Goal: Information Seeking & Learning: Learn about a topic

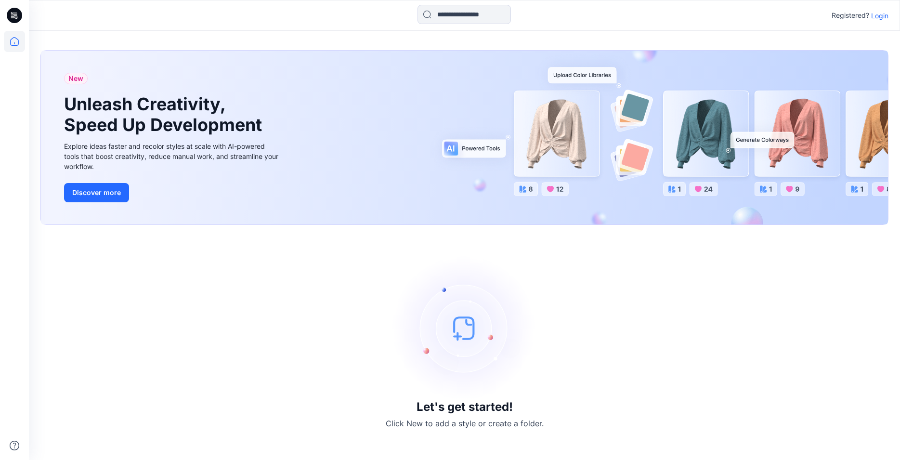
click at [883, 18] on p "Login" at bounding box center [879, 16] width 17 height 10
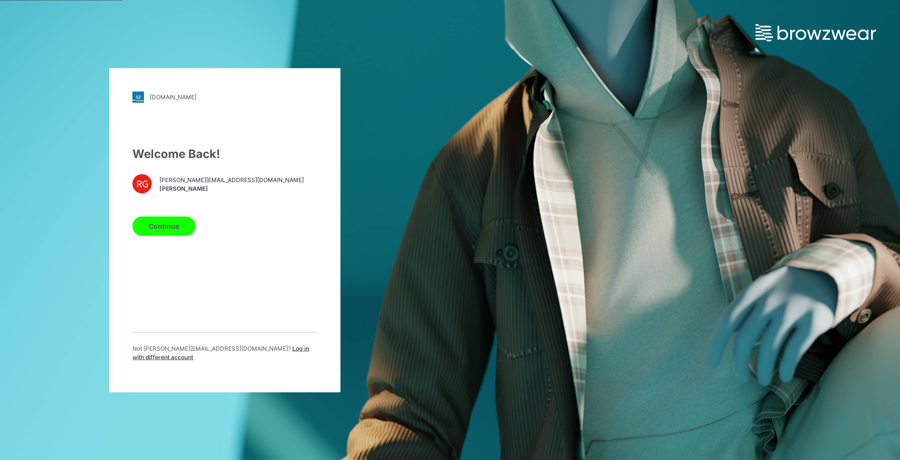
click at [177, 228] on button "Continue" at bounding box center [163, 225] width 63 height 19
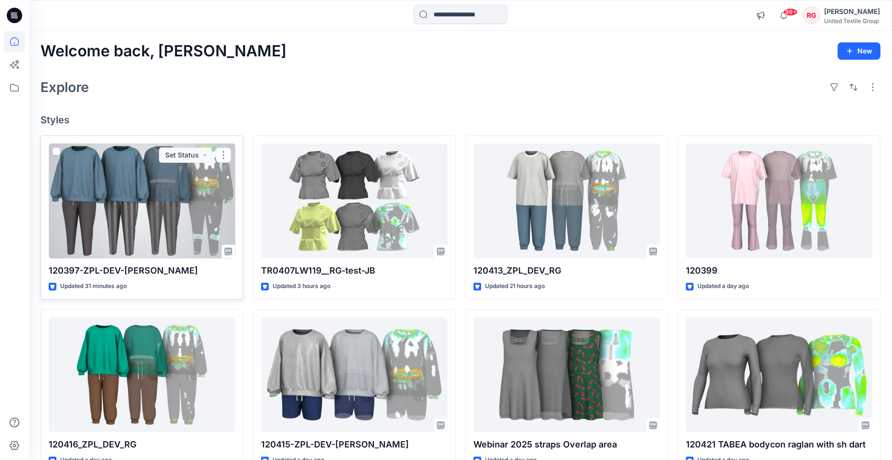
click at [185, 217] on div at bounding box center [142, 200] width 186 height 115
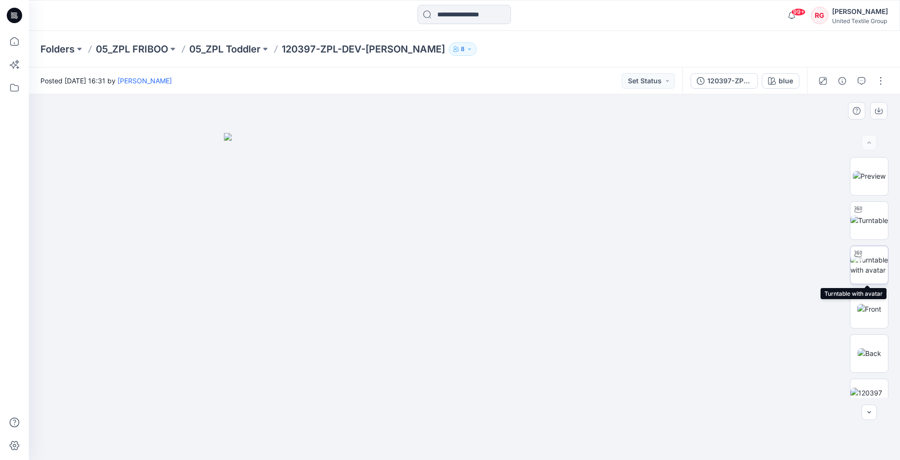
click at [866, 266] on img at bounding box center [869, 265] width 38 height 20
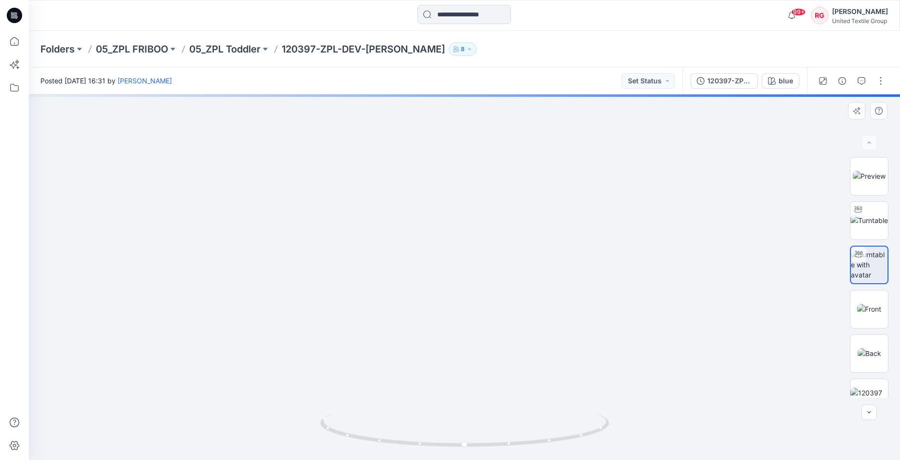
drag, startPoint x: 498, startPoint y: 332, endPoint x: 503, endPoint y: 209, distance: 123.4
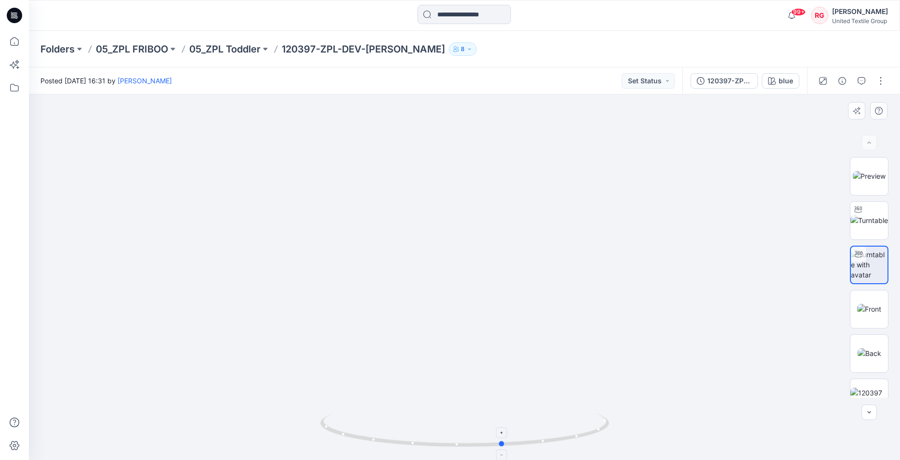
drag, startPoint x: 465, startPoint y: 448, endPoint x: 504, endPoint y: 423, distance: 46.2
click at [504, 423] on icon at bounding box center [465, 431] width 291 height 36
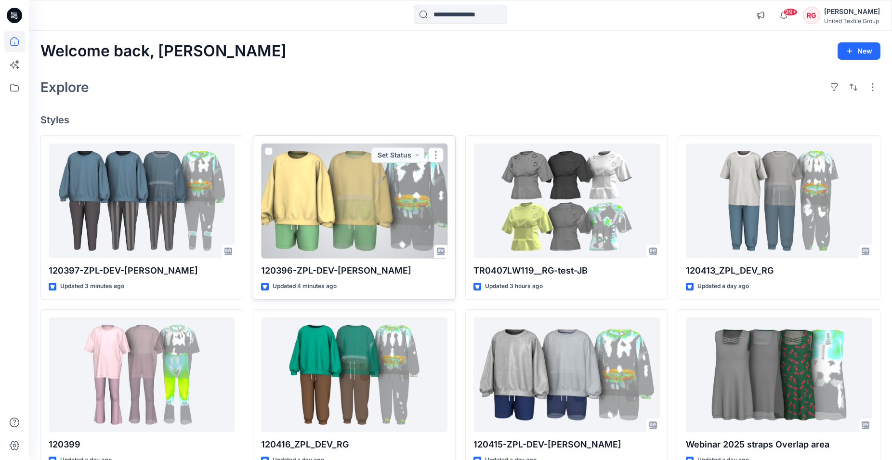
click at [361, 211] on div at bounding box center [354, 200] width 186 height 115
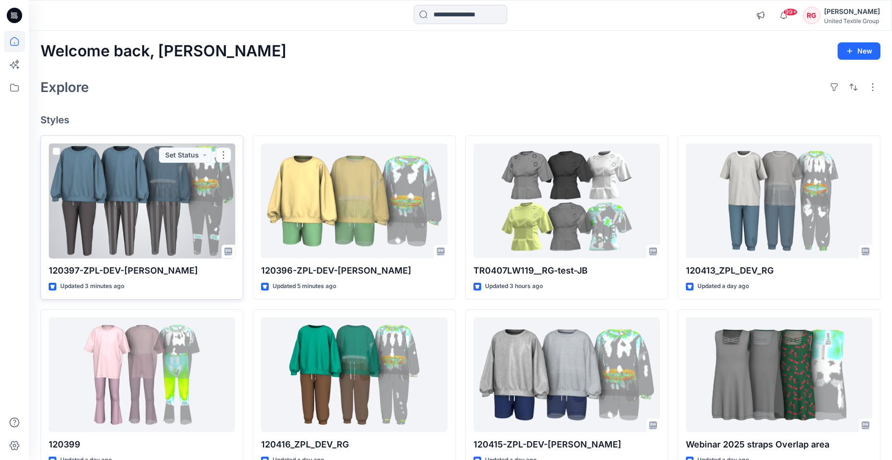
click at [168, 207] on div at bounding box center [142, 200] width 186 height 115
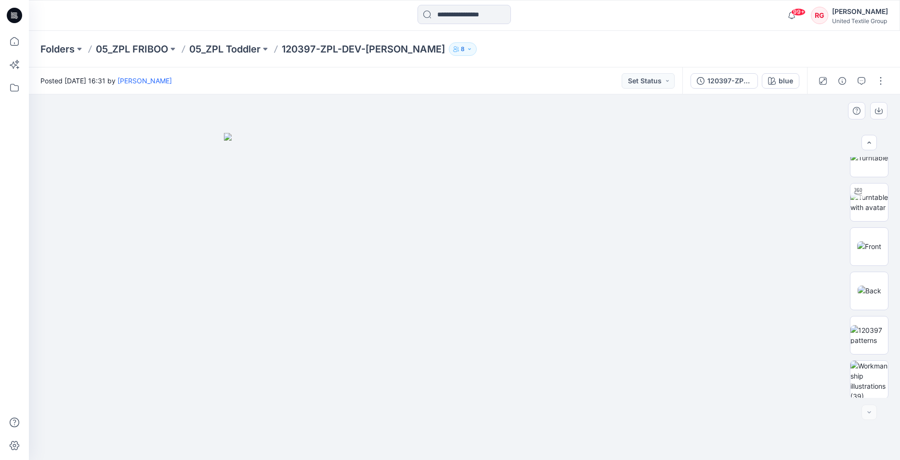
scroll to position [112, 0]
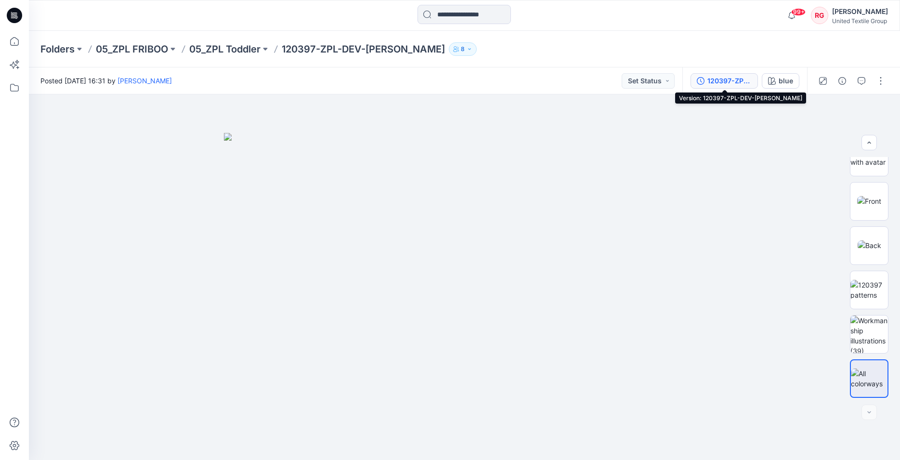
click at [734, 83] on div "120397-ZPL-DEV-[PERSON_NAME]" at bounding box center [729, 81] width 44 height 11
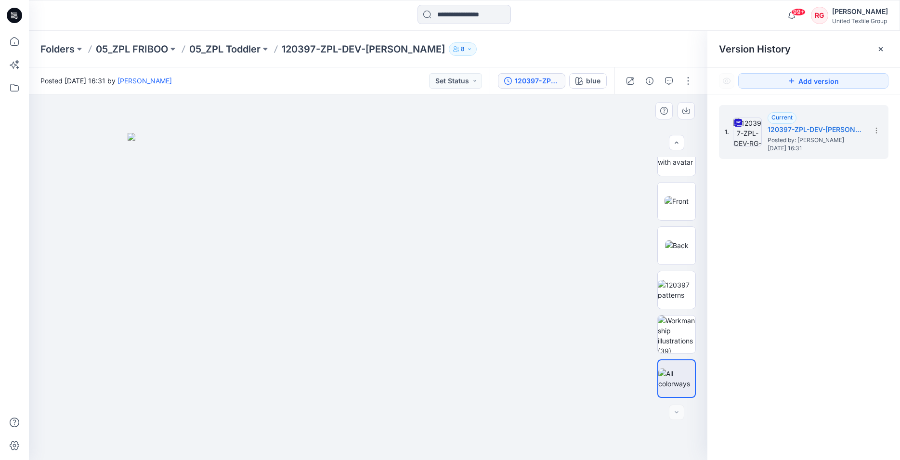
click at [391, 123] on div at bounding box center [368, 276] width 678 height 365
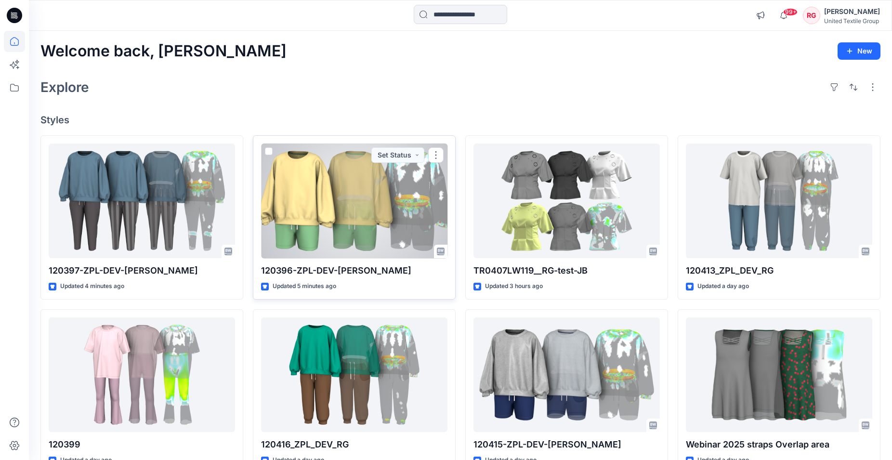
click at [384, 214] on div at bounding box center [354, 200] width 186 height 115
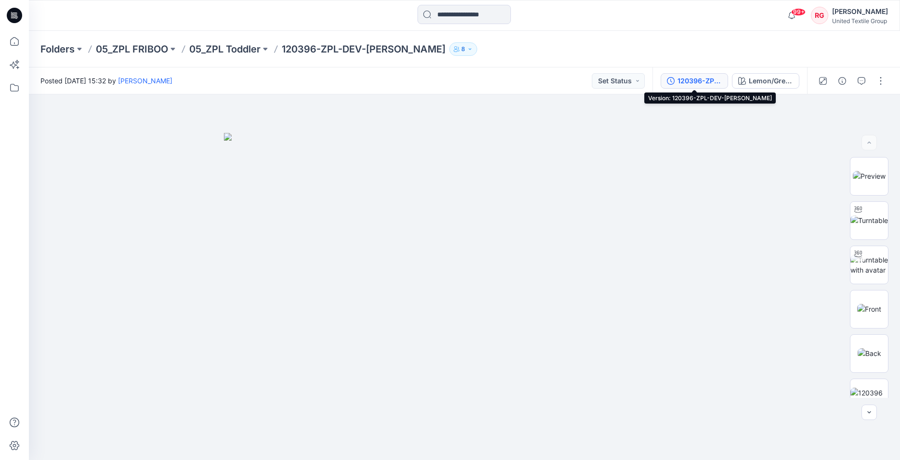
click at [699, 81] on div "120396-ZPL-DEV-[PERSON_NAME]" at bounding box center [700, 81] width 44 height 11
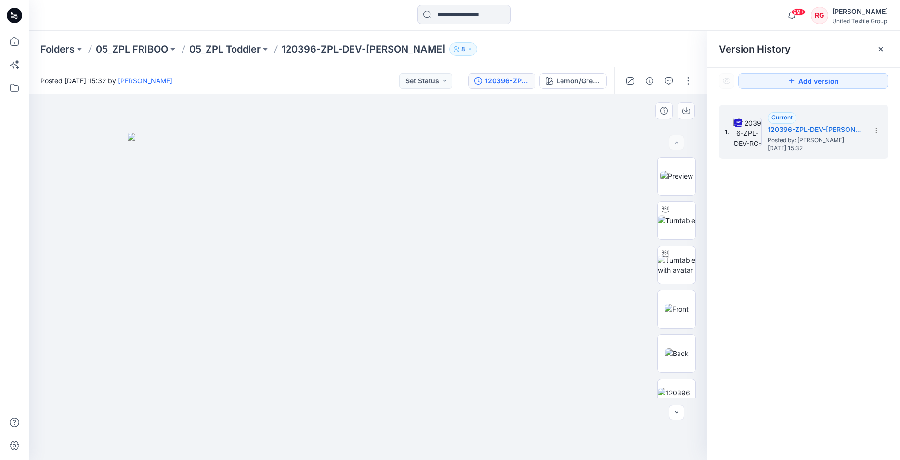
click at [610, 182] on div at bounding box center [368, 276] width 678 height 365
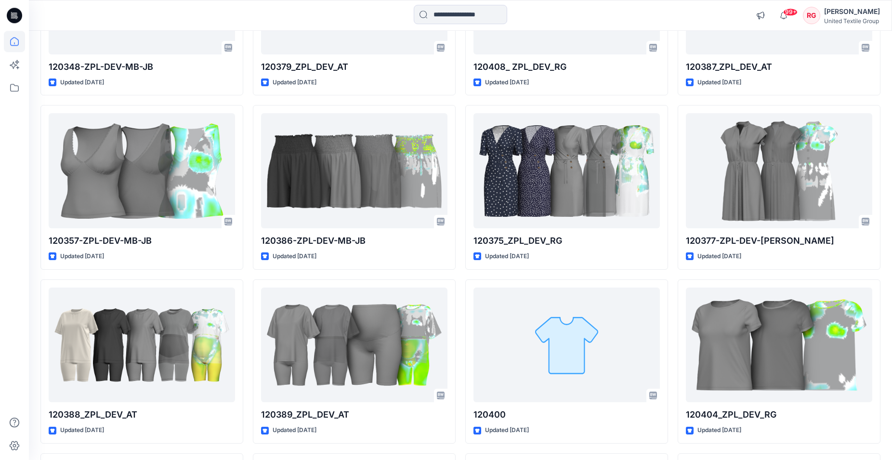
scroll to position [1425, 0]
